Goal: Information Seeking & Learning: Learn about a topic

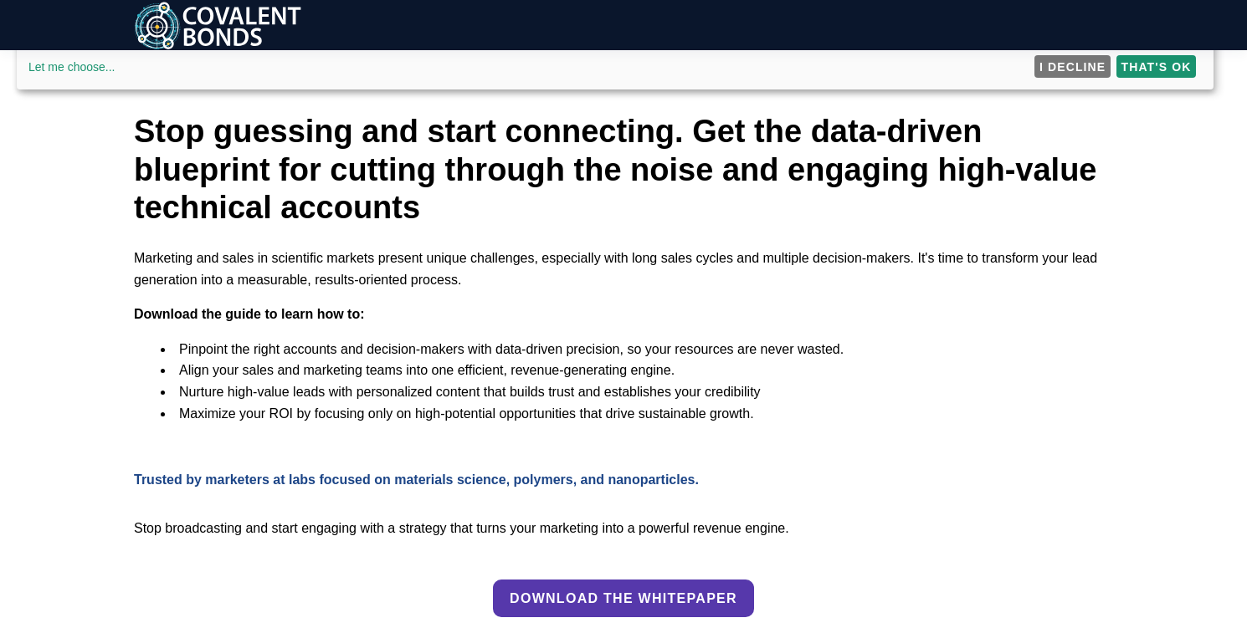
scroll to position [480, 0]
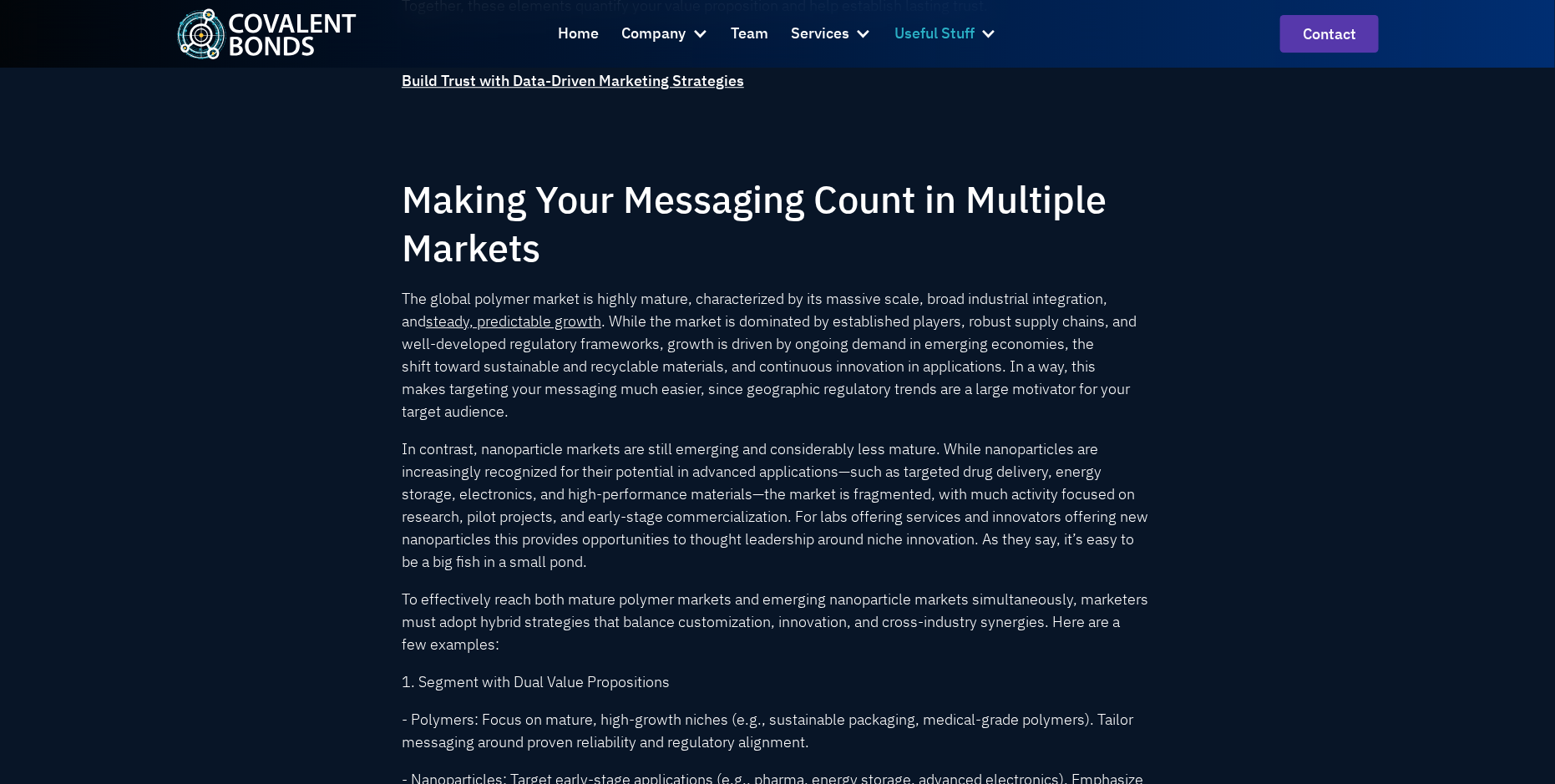
click at [980, 39] on div at bounding box center [988, 33] width 17 height 17
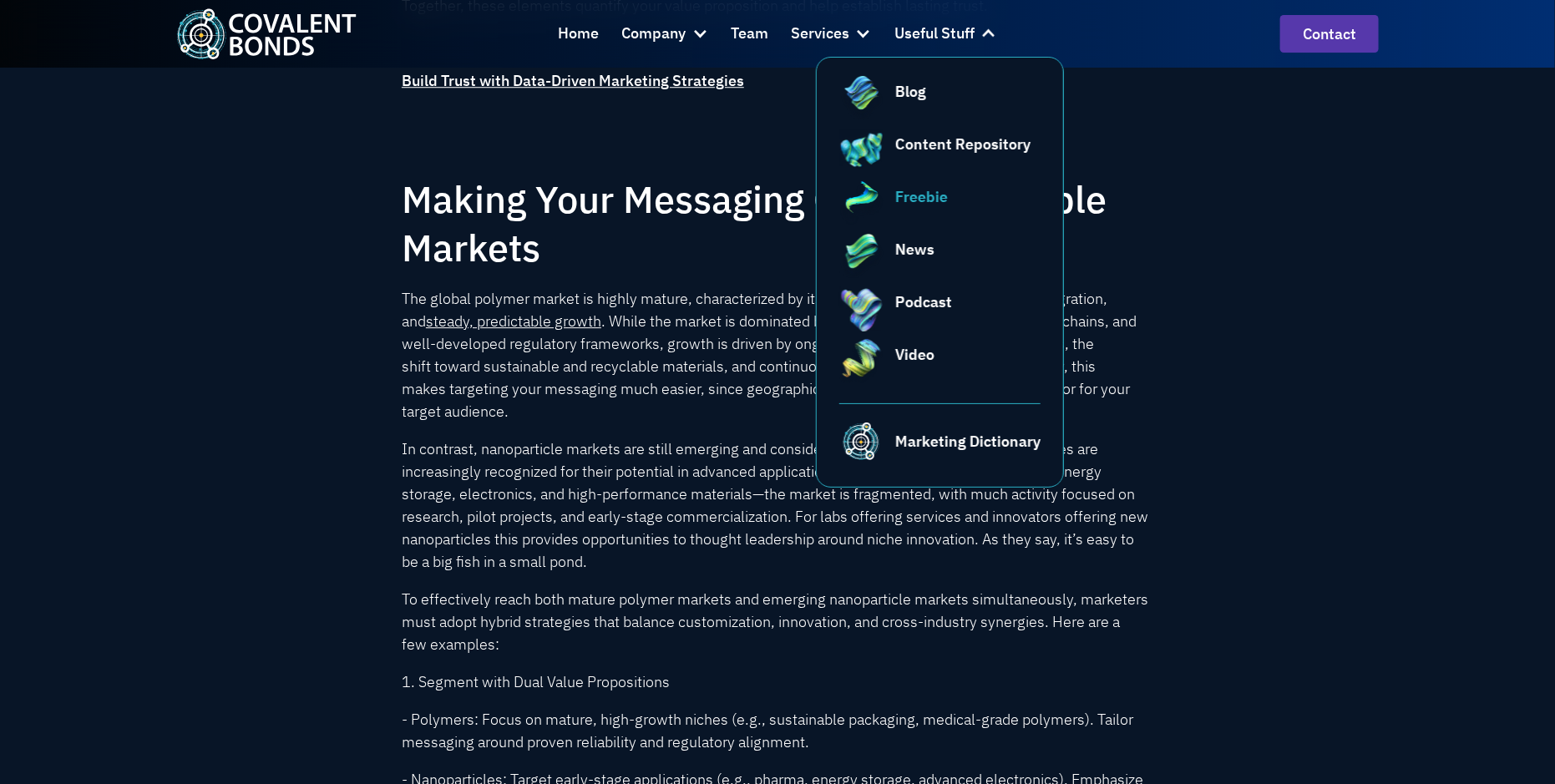
scroll to position [2080, 0]
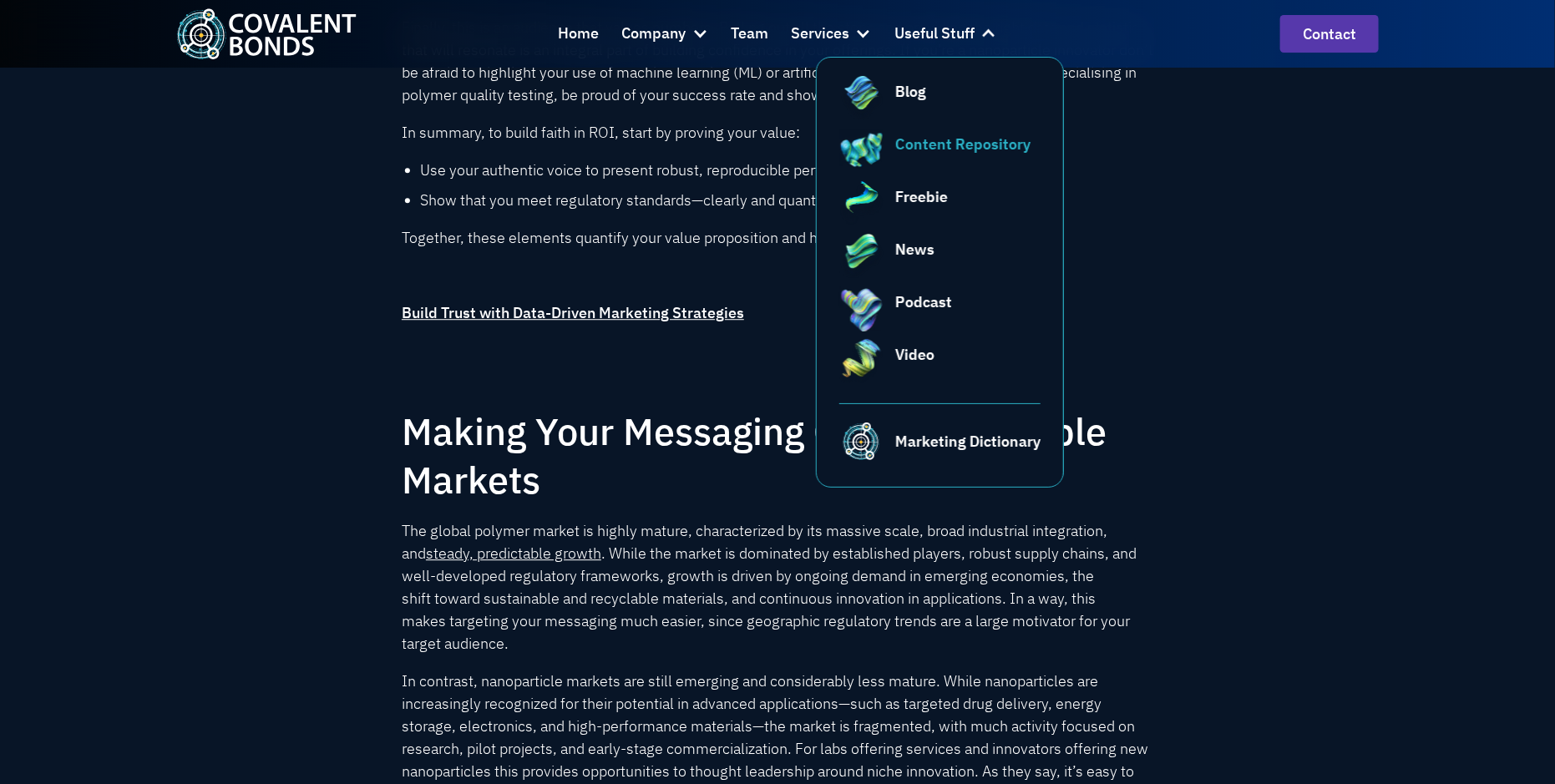
click at [938, 142] on div "Content Repository" at bounding box center [963, 144] width 136 height 23
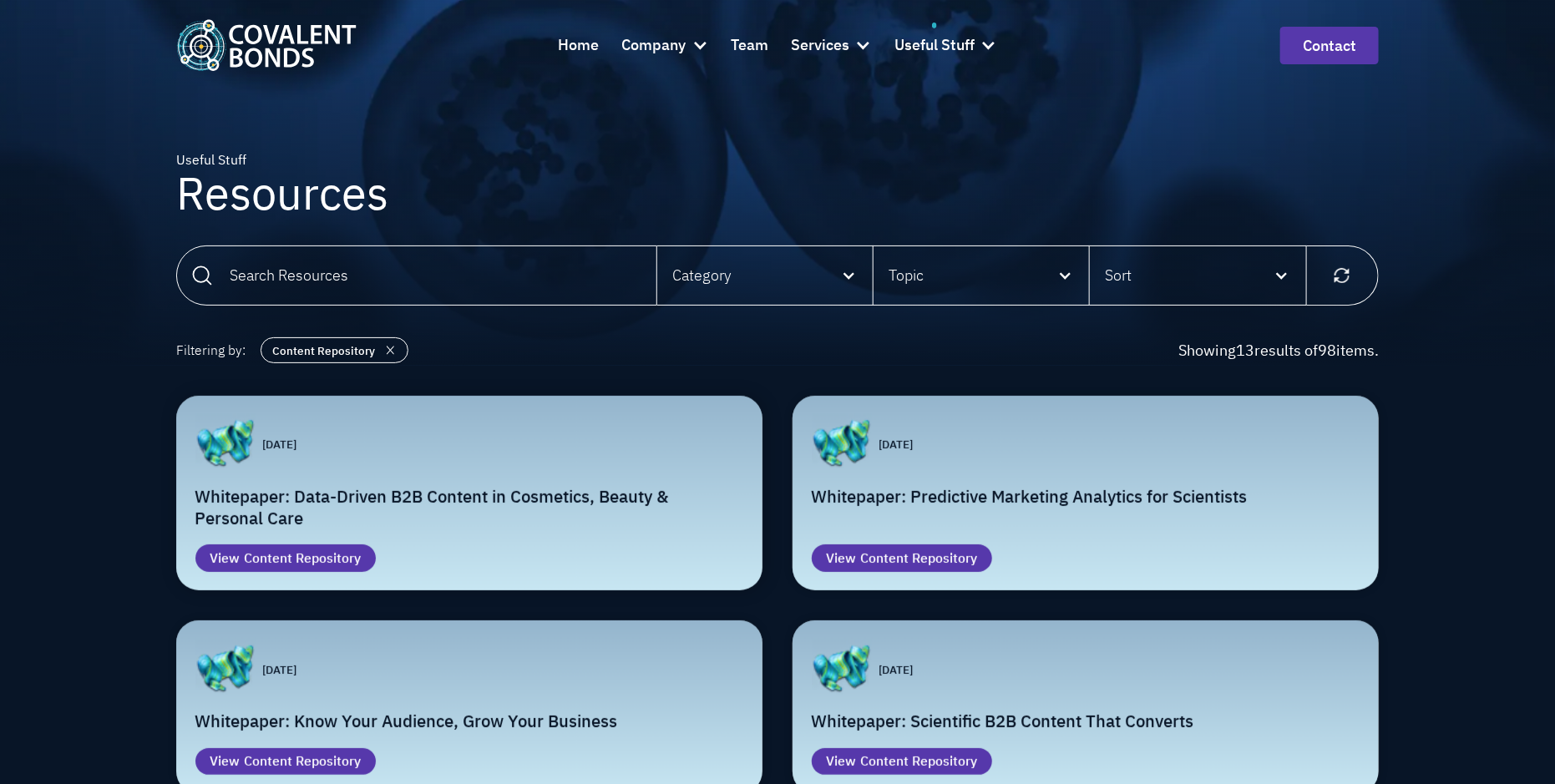
click at [493, 492] on h2 "Whitepaper: Data-Driven B2B Content in Cosmetics, Beauty & Personal Care" at bounding box center [470, 508] width 549 height 44
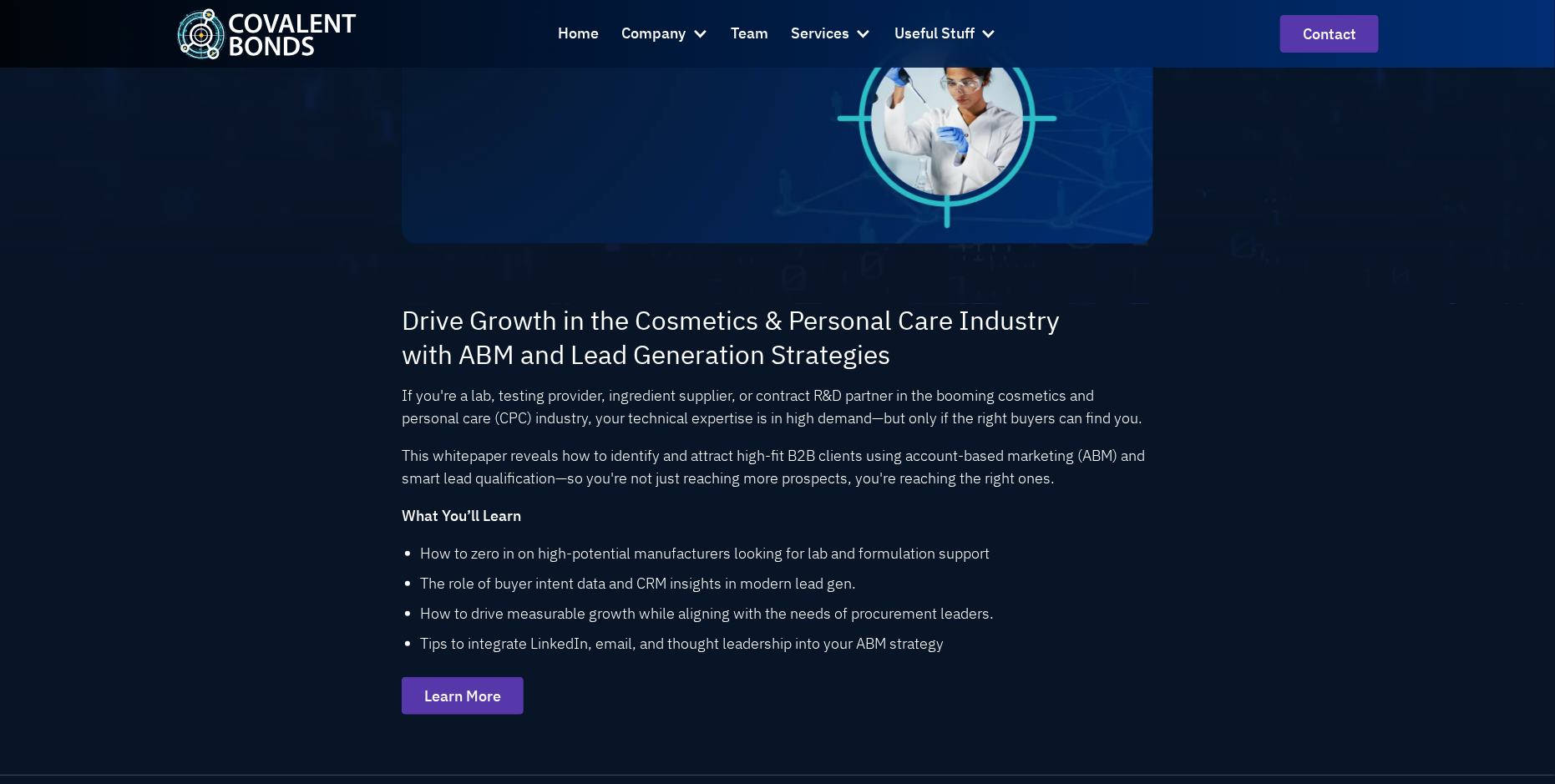
scroll to position [363, 0]
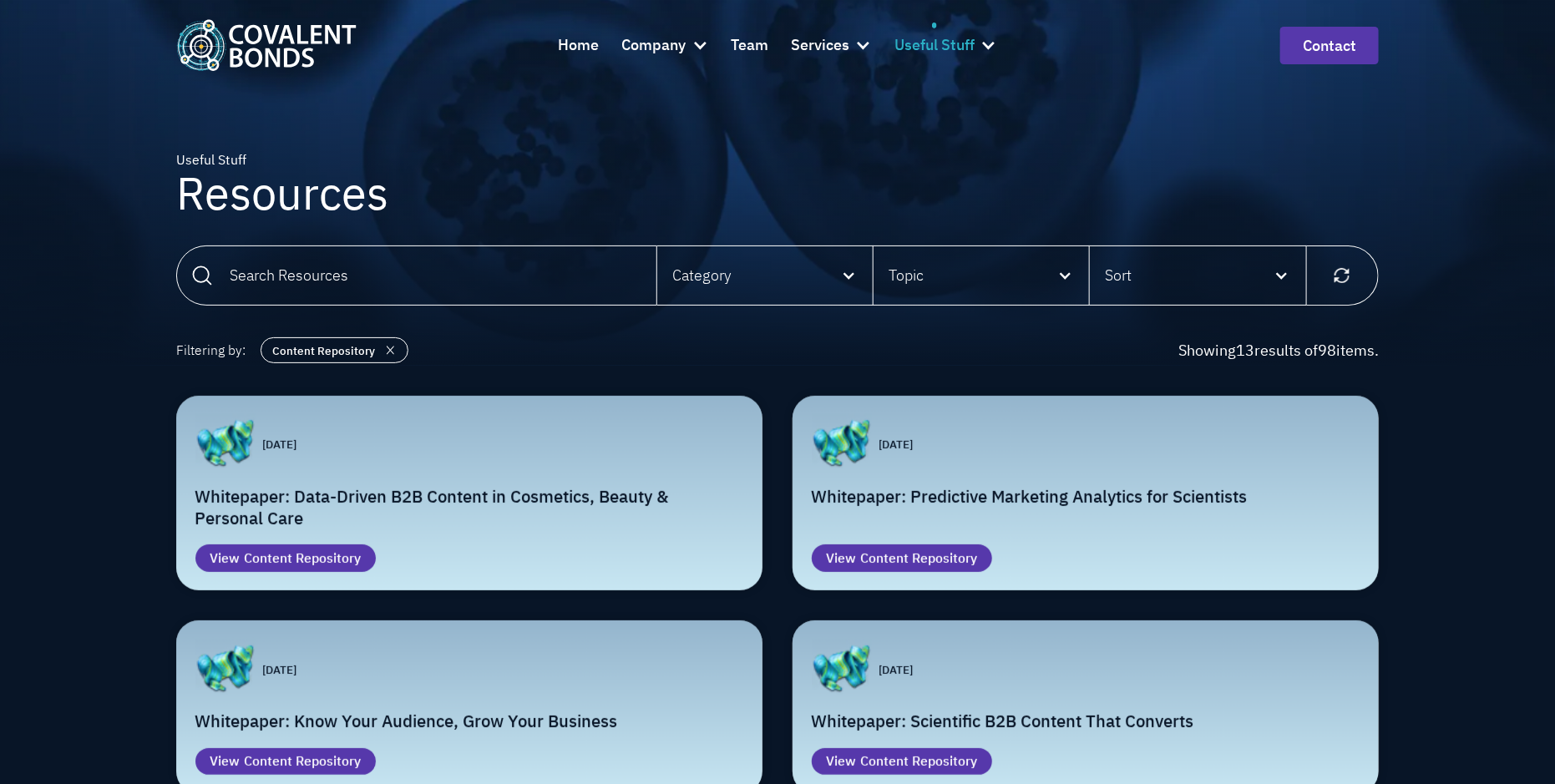
click at [983, 44] on div at bounding box center [988, 45] width 17 height 17
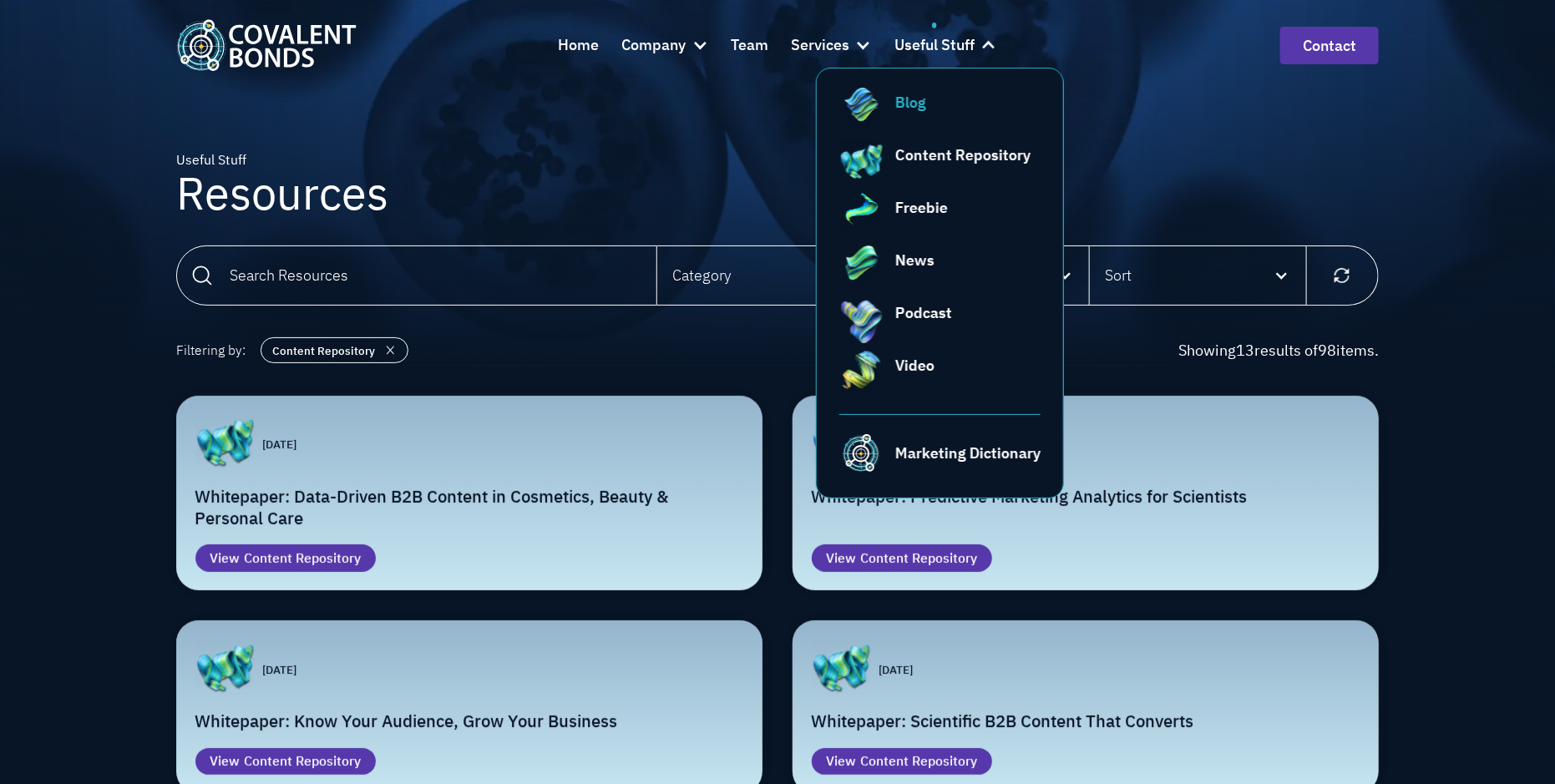
click at [940, 100] on div "Blog" at bounding box center [968, 102] width 146 height 23
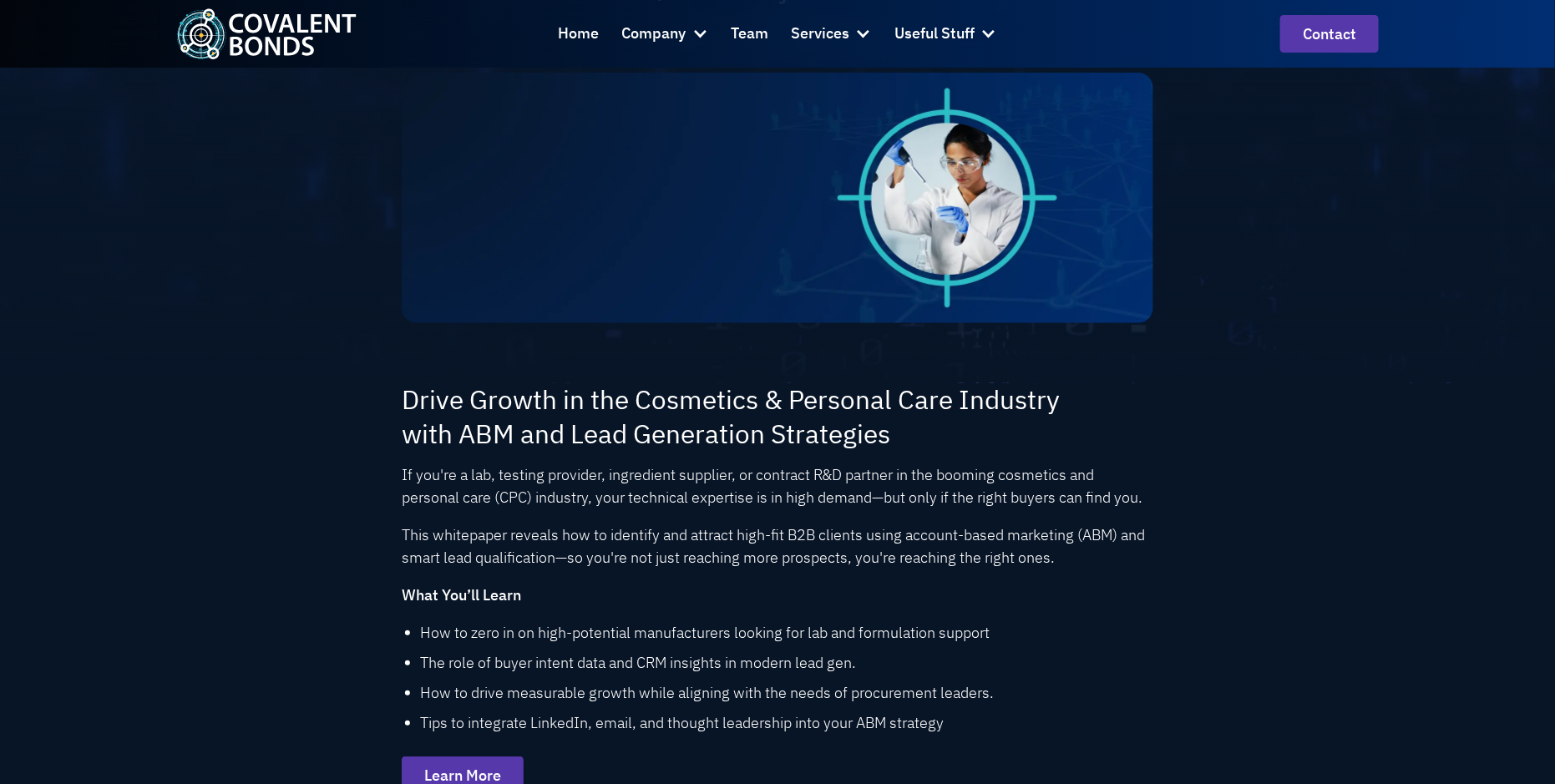
scroll to position [355, 0]
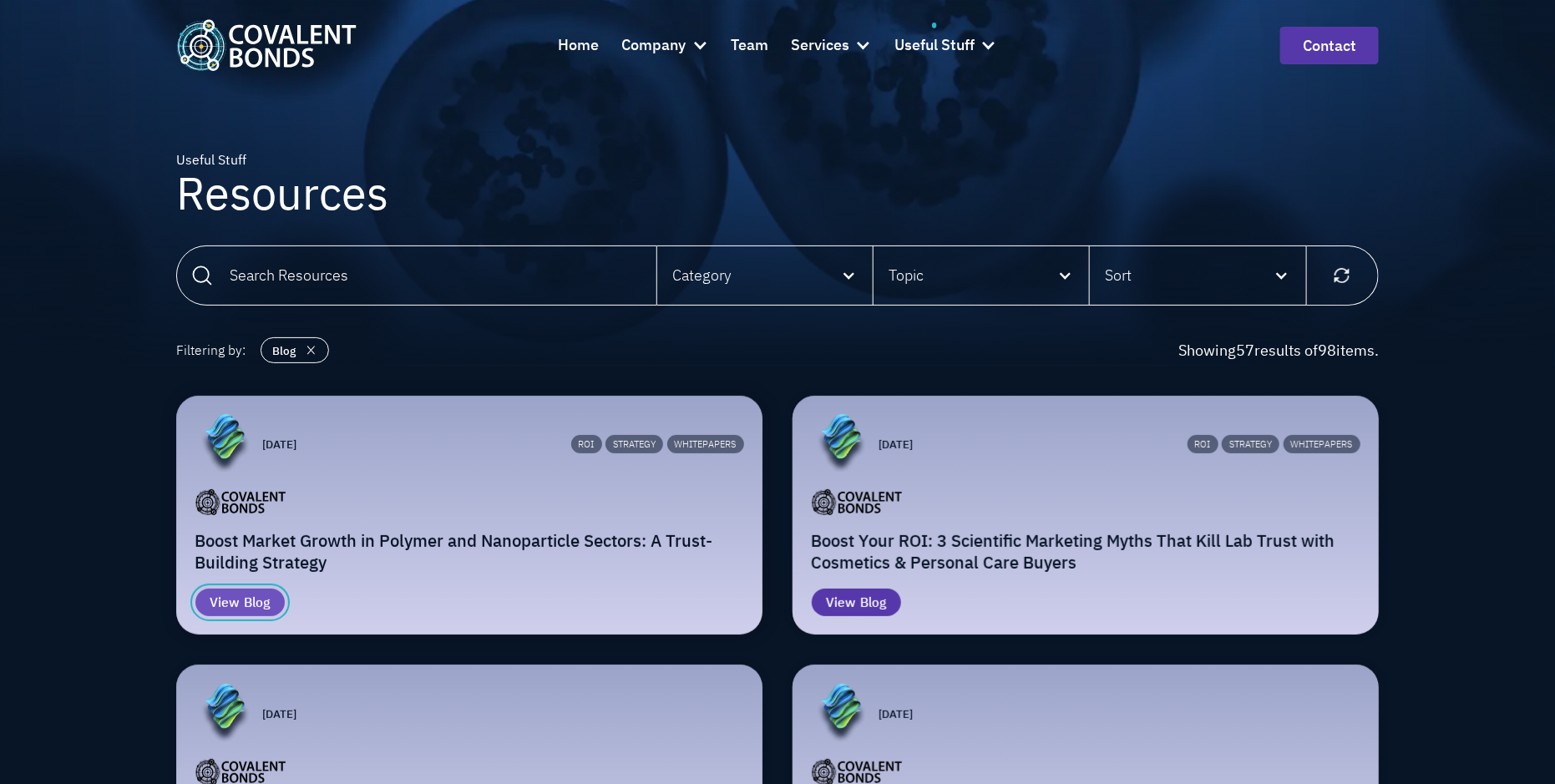
click at [262, 588] on div "View Blog" at bounding box center [241, 602] width 90 height 28
